Goal: Task Accomplishment & Management: Manage account settings

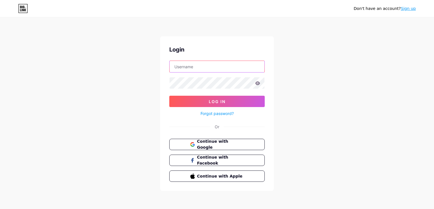
click at [200, 67] on input "text" at bounding box center [216, 66] width 95 height 11
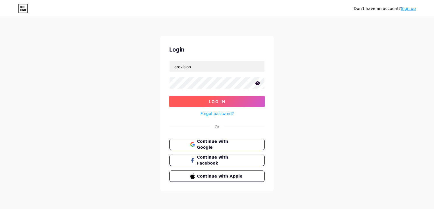
click at [210, 99] on span "Log In" at bounding box center [217, 101] width 17 height 5
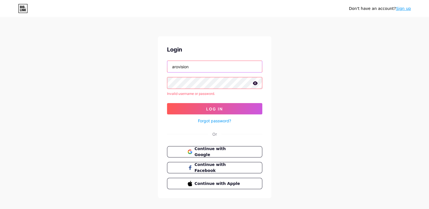
click at [186, 69] on input "arovision" at bounding box center [214, 66] width 95 height 11
drag, startPoint x: 191, startPoint y: 68, endPoint x: 167, endPoint y: 66, distance: 24.5
click at [167, 66] on div "arovision" at bounding box center [214, 67] width 95 height 12
click at [194, 68] on input "arovision" at bounding box center [214, 66] width 95 height 11
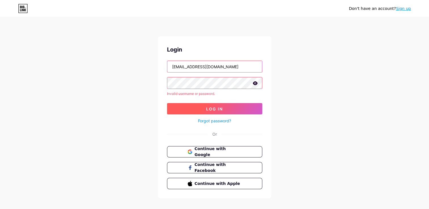
type input "[EMAIL_ADDRESS][DOMAIN_NAME]"
click at [226, 111] on button "Log In" at bounding box center [214, 108] width 95 height 11
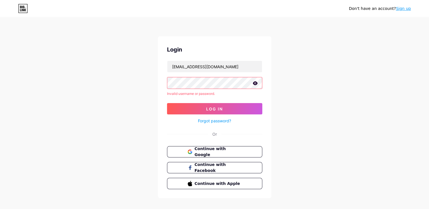
click at [257, 82] on icon at bounding box center [255, 83] width 5 height 4
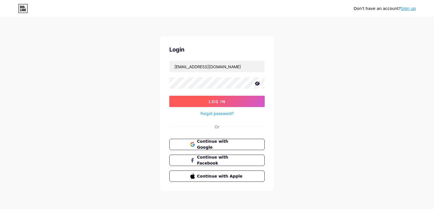
click at [211, 101] on span "Log In" at bounding box center [217, 101] width 17 height 5
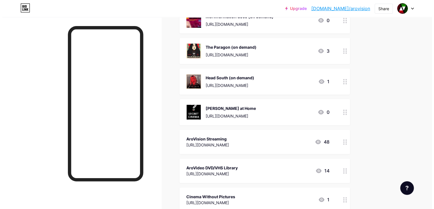
scroll to position [149, 0]
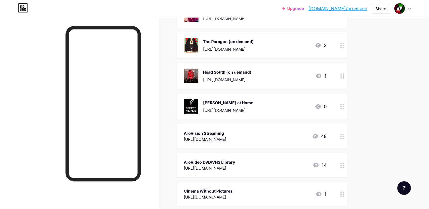
click at [211, 102] on div "[PERSON_NAME] at Home" at bounding box center [228, 103] width 50 height 6
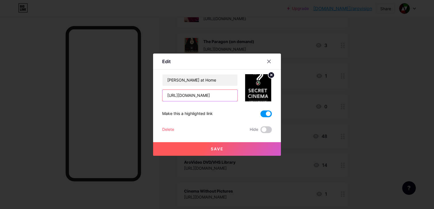
drag, startPoint x: 218, startPoint y: 96, endPoint x: 131, endPoint y: 84, distance: 87.6
click at [131, 84] on div "Edit Content YouTube Play YouTube video without leaving your page. ADD Vimeo Pl…" at bounding box center [217, 104] width 434 height 209
type input "/"
paste input "[URL][DOMAIN_NAME]"
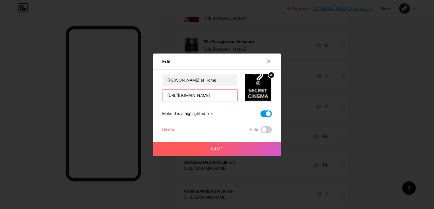
type input "[URL][DOMAIN_NAME]"
click at [217, 152] on button "Save" at bounding box center [217, 149] width 128 height 14
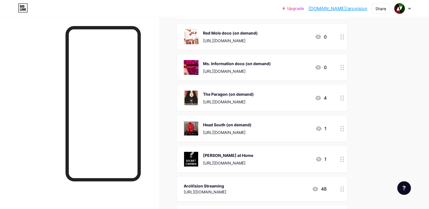
scroll to position [95, 0]
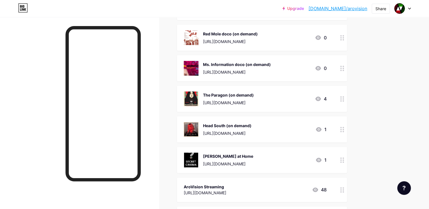
click at [410, 10] on div at bounding box center [403, 8] width 16 height 10
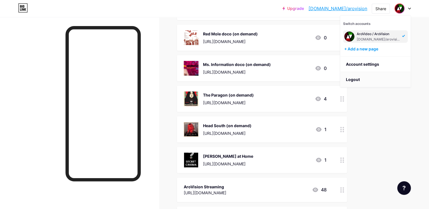
click at [351, 79] on li "Logout" at bounding box center [376, 79] width 70 height 15
